Goal: Task Accomplishment & Management: Use online tool/utility

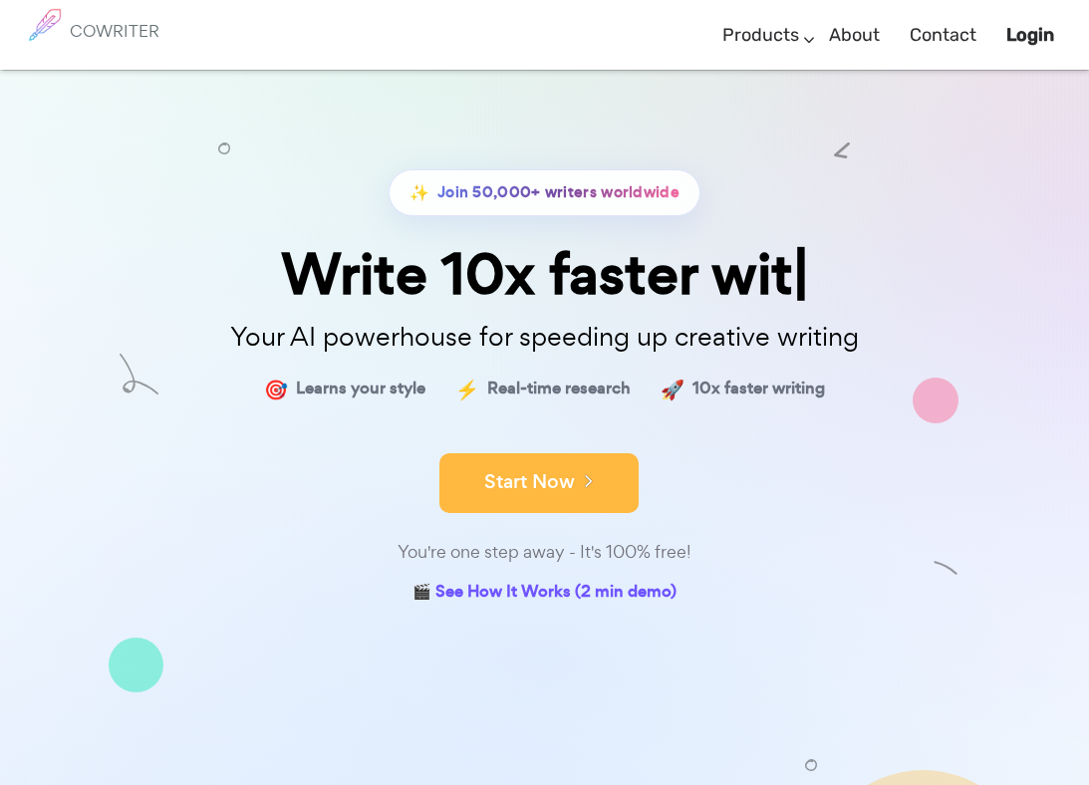
click at [559, 467] on button "Start Now" at bounding box center [538, 483] width 199 height 60
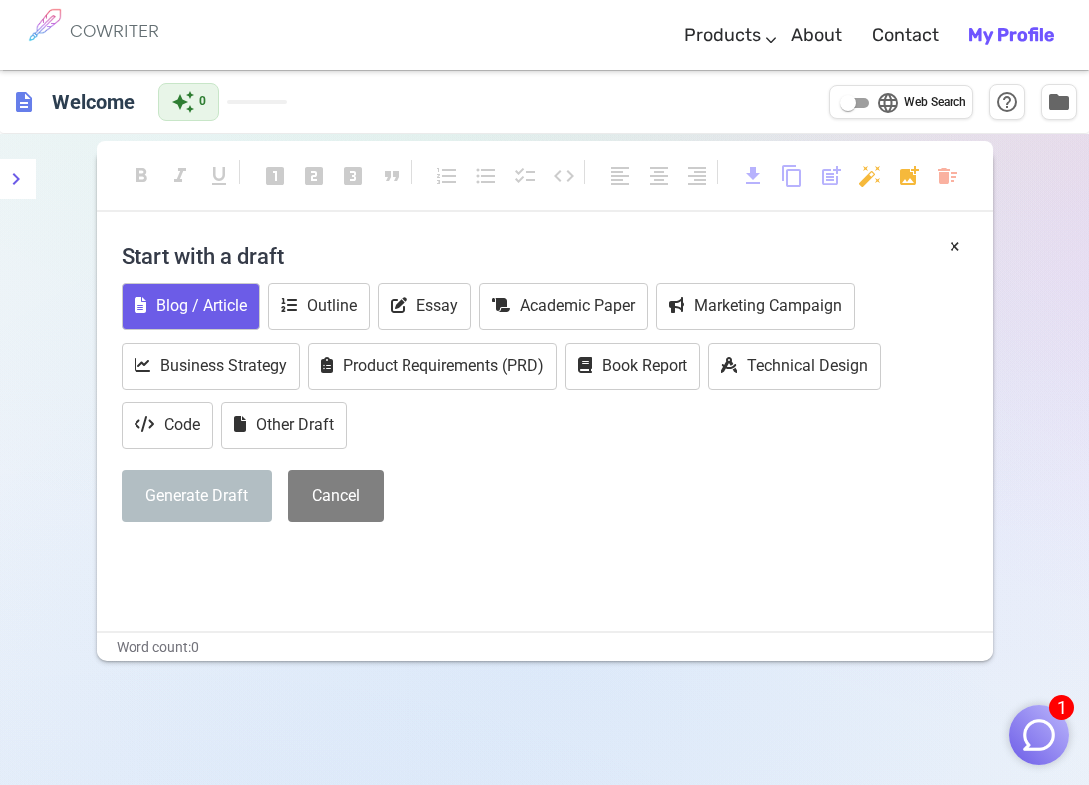
click at [224, 307] on button "Blog / Article" at bounding box center [191, 306] width 138 height 47
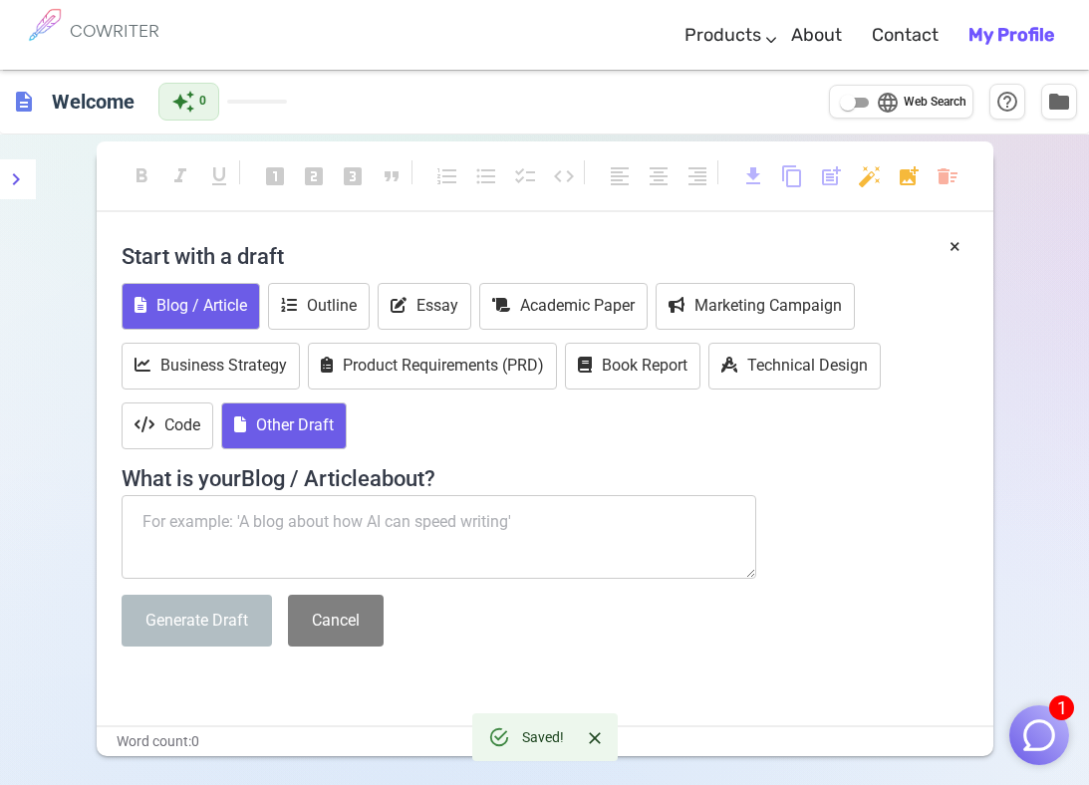
click at [304, 439] on button "Other Draft" at bounding box center [284, 425] width 126 height 47
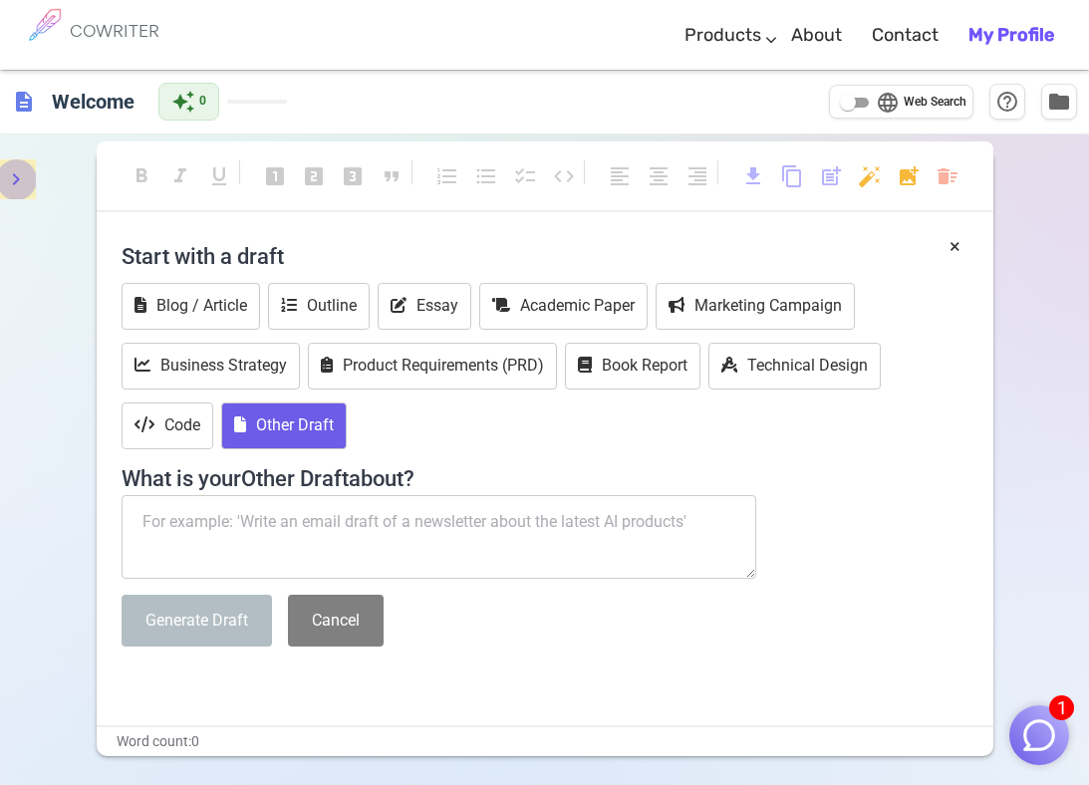
click at [20, 185] on icon "menu" at bounding box center [16, 179] width 24 height 24
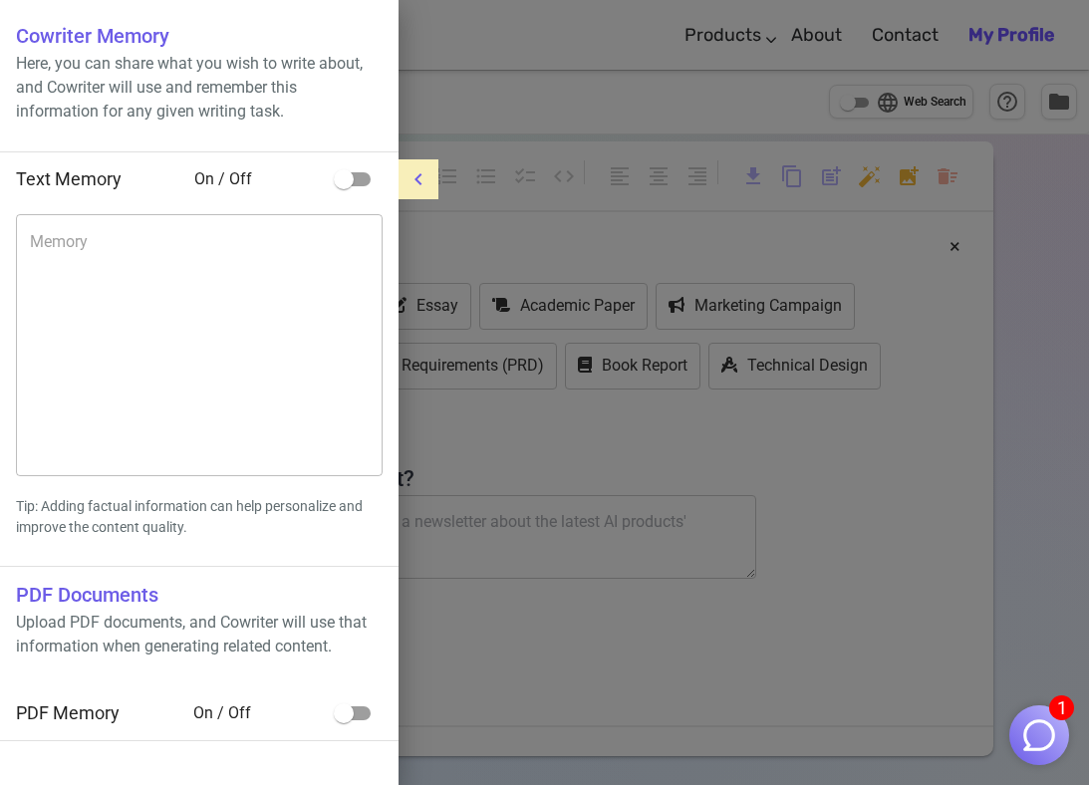
click at [672, 617] on div at bounding box center [544, 392] width 1089 height 785
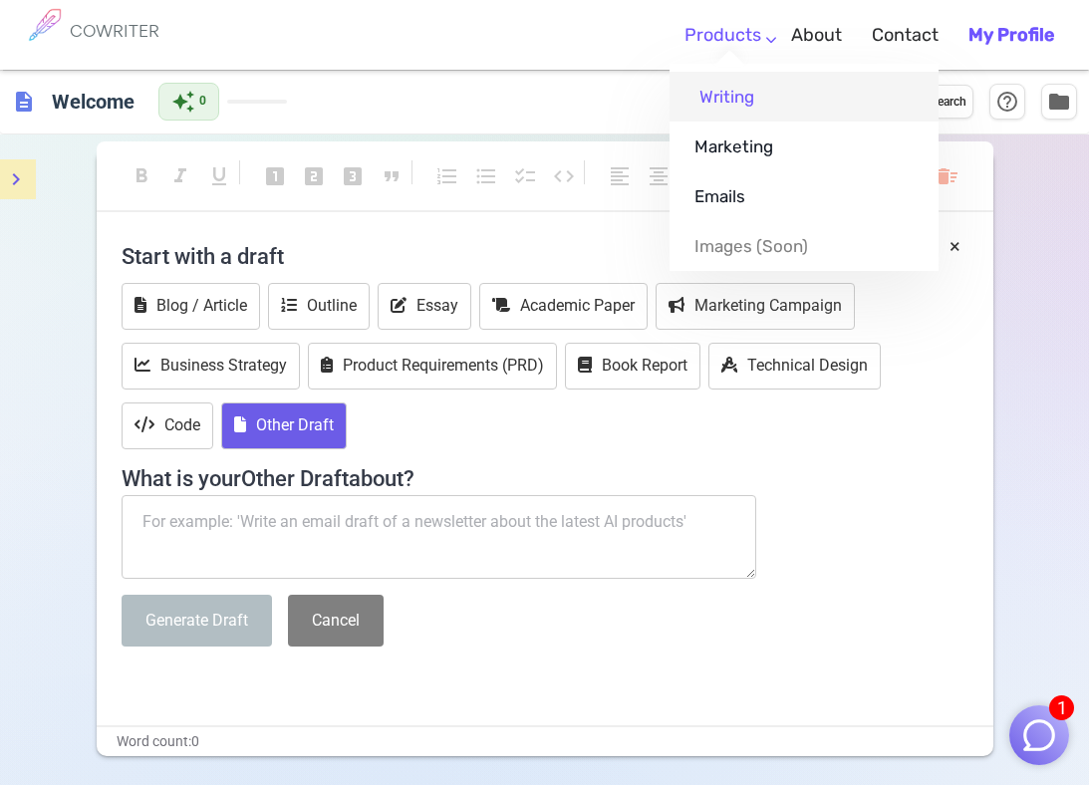
click at [724, 96] on link "Writing" at bounding box center [804, 97] width 269 height 50
click at [738, 107] on link "Writing" at bounding box center [804, 97] width 269 height 50
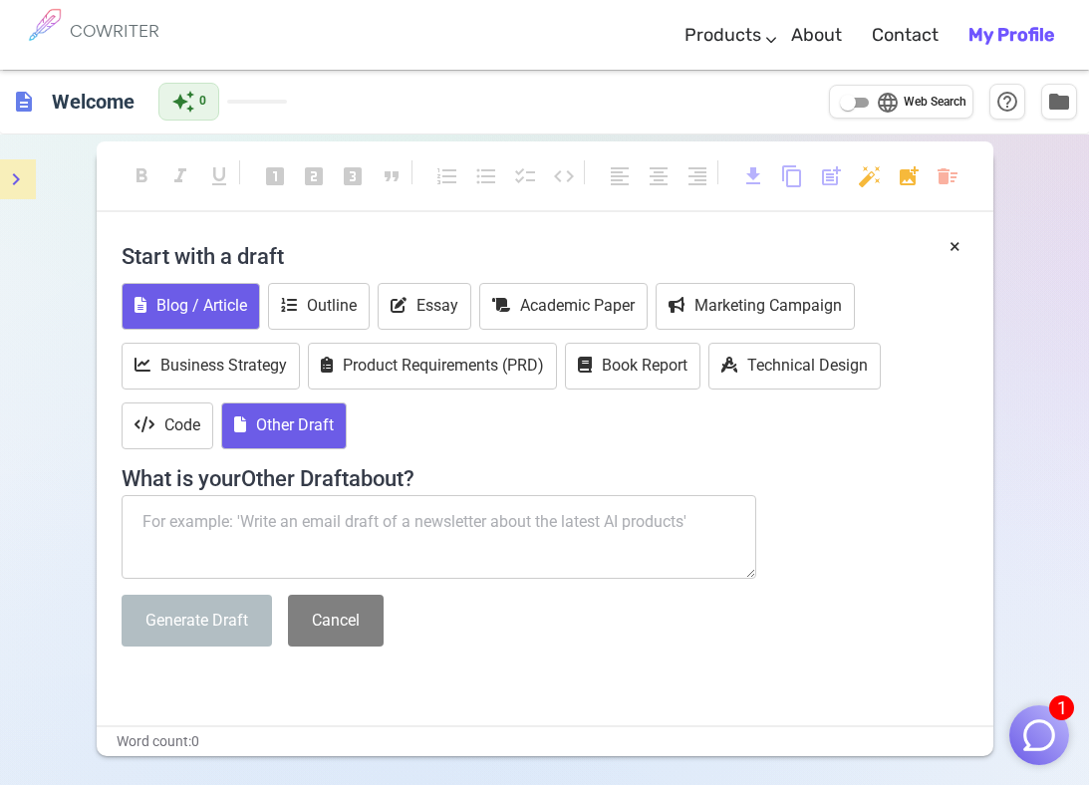
click at [223, 308] on button "Blog / Article" at bounding box center [191, 306] width 138 height 47
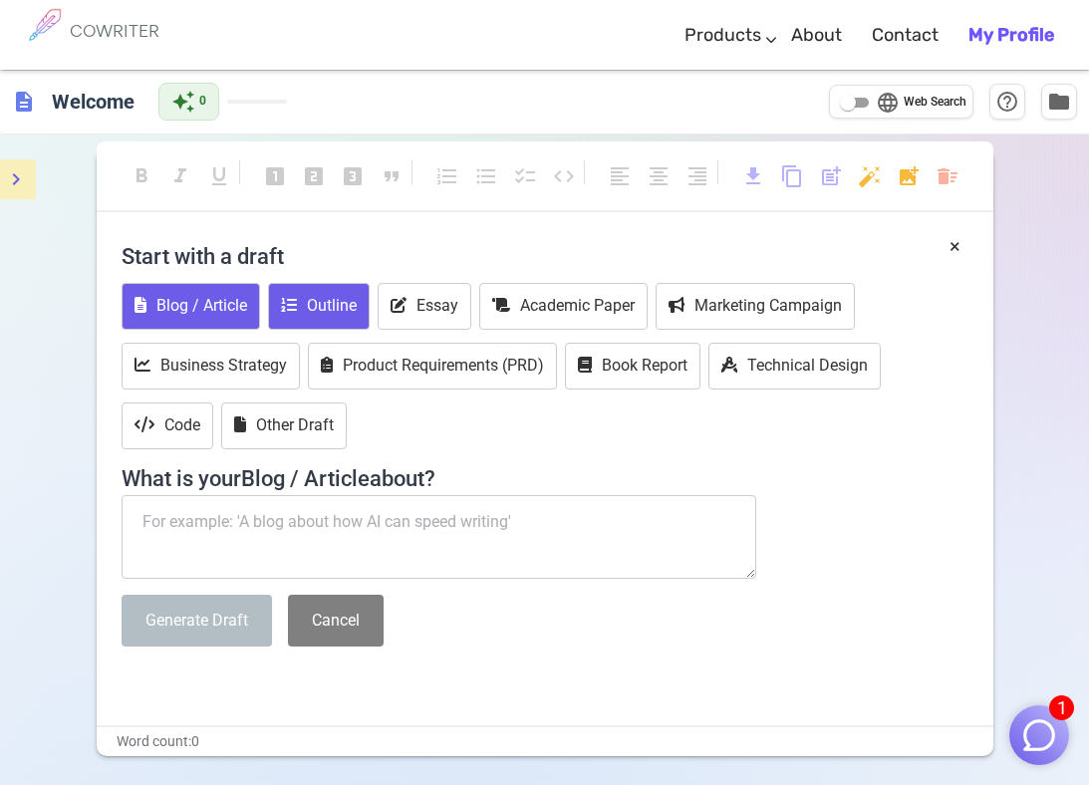
click at [324, 291] on button "Outline" at bounding box center [319, 306] width 102 height 47
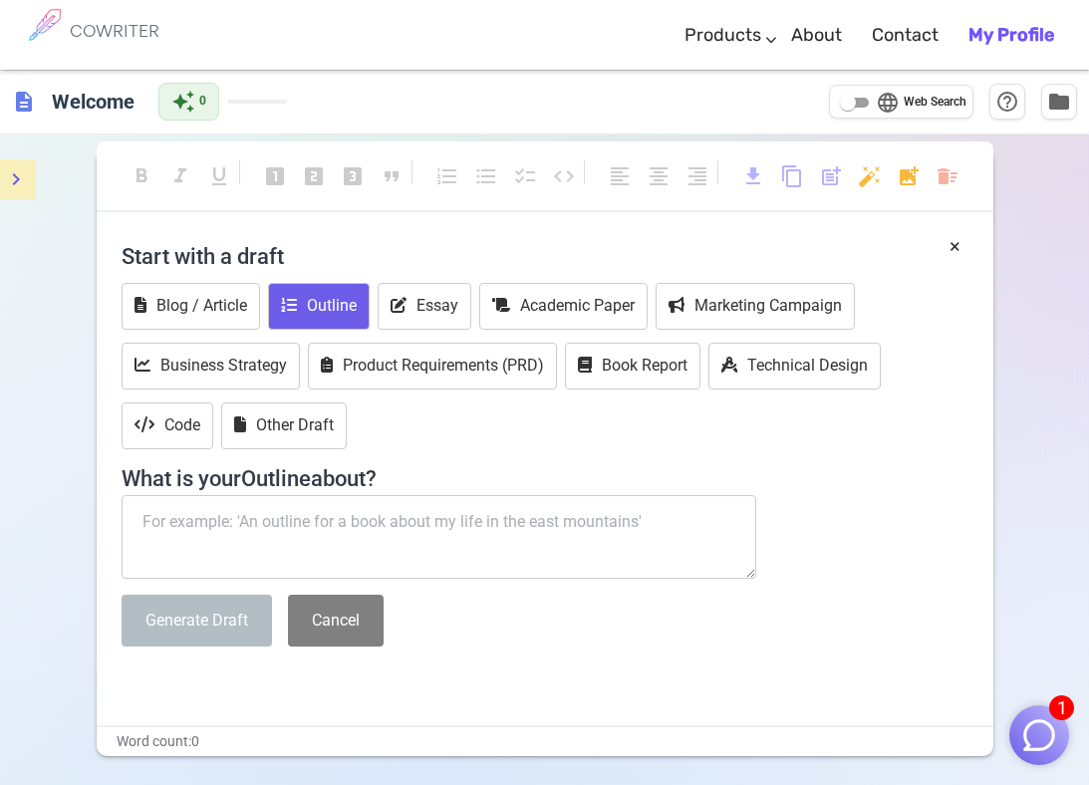
click at [20, 187] on icon "menu" at bounding box center [16, 179] width 24 height 24
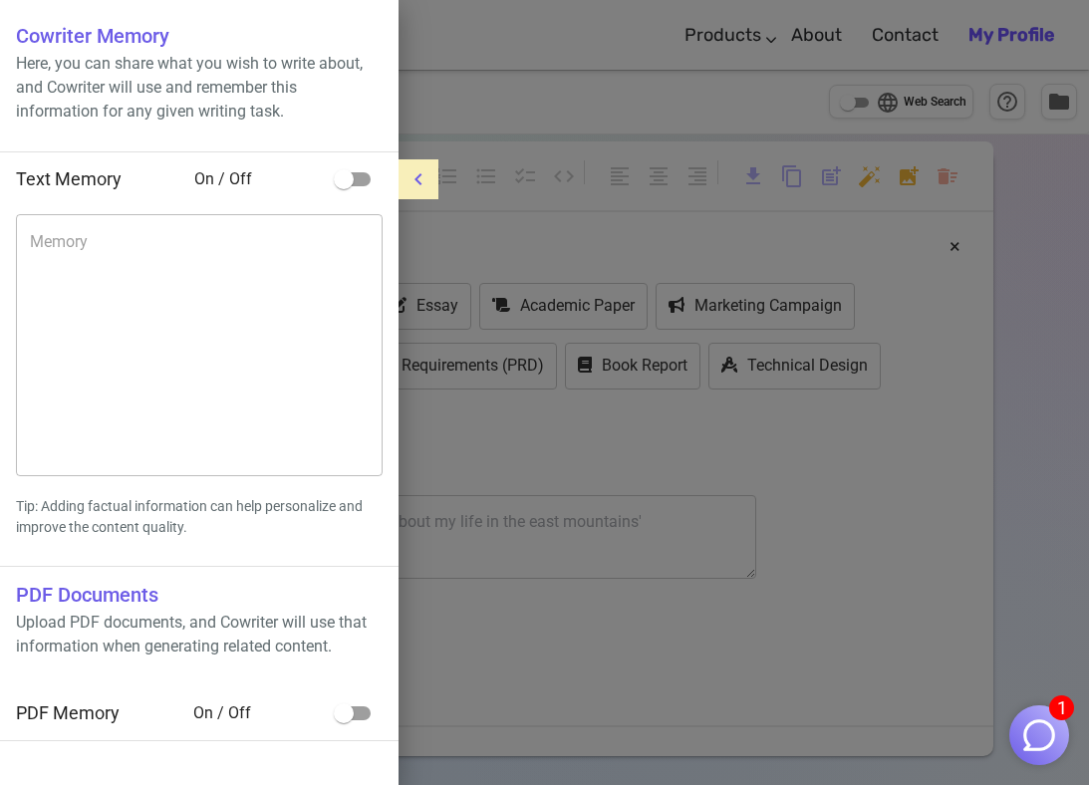
click at [471, 194] on div at bounding box center [544, 392] width 1089 height 785
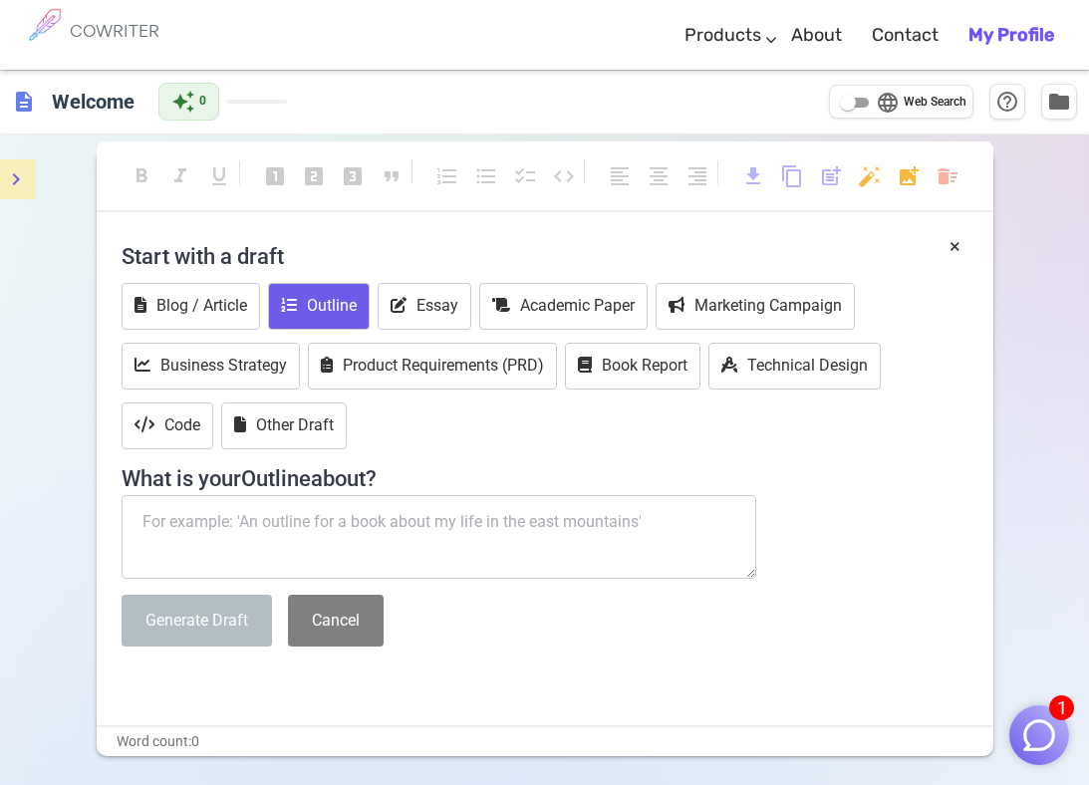
click at [30, 110] on span "description" at bounding box center [24, 102] width 24 height 24
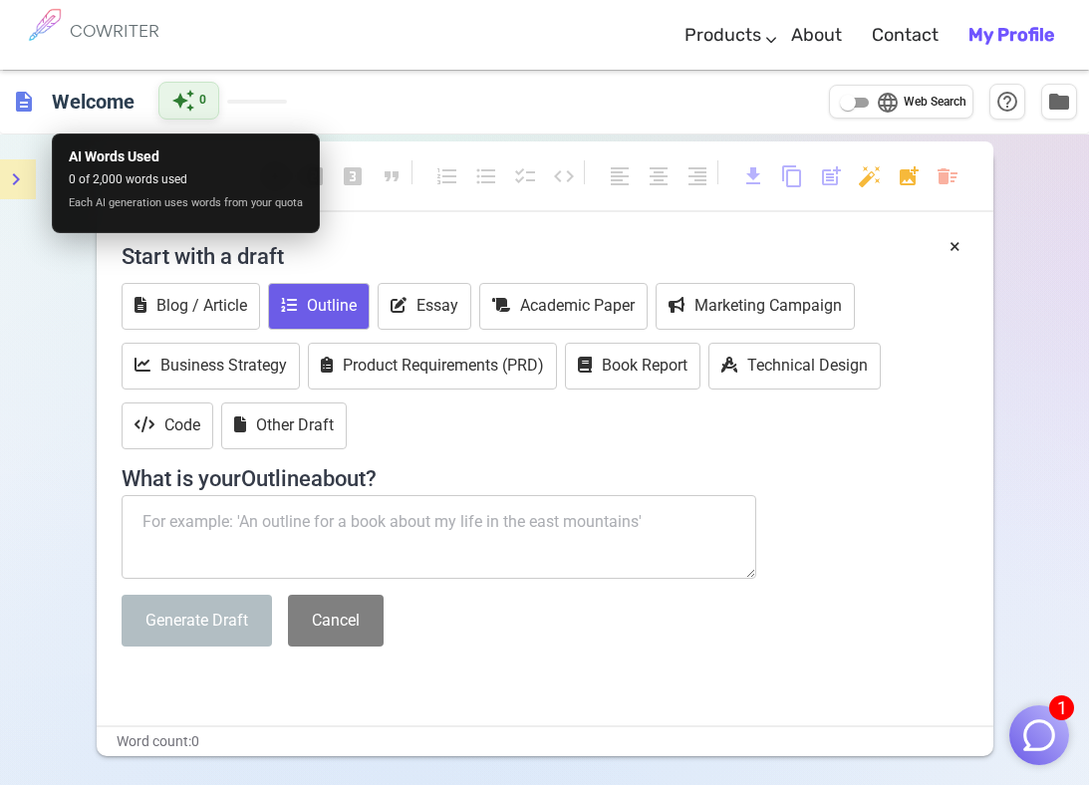
click at [199, 107] on div "auto_awesome 0" at bounding box center [188, 101] width 61 height 38
